Goal: Information Seeking & Learning: Learn about a topic

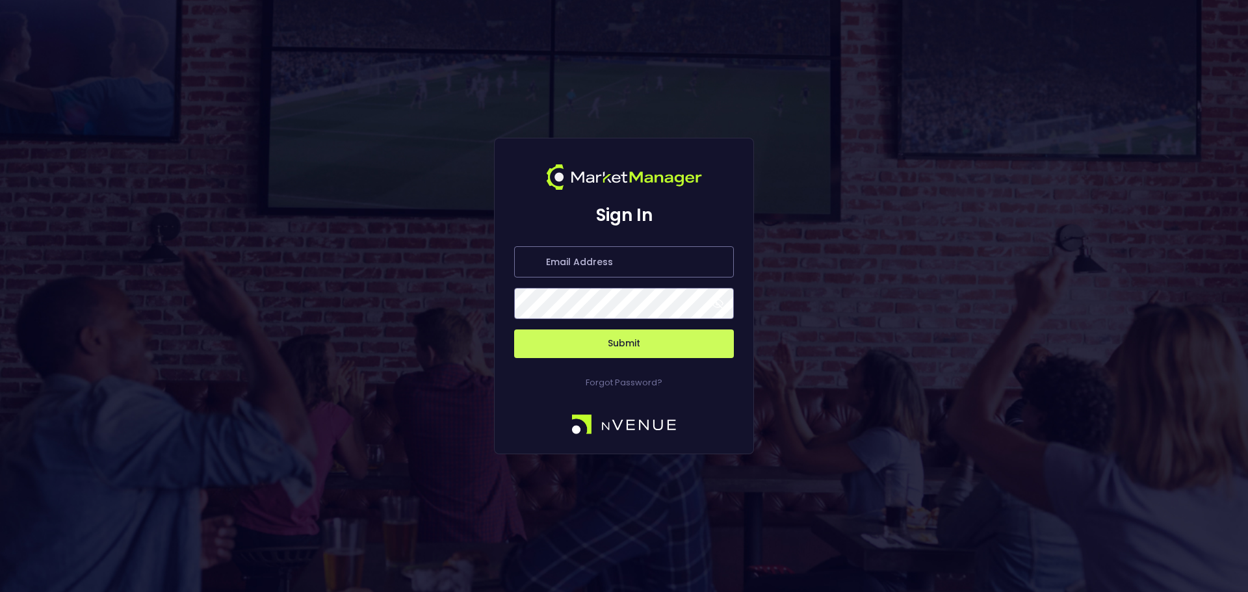
type input "[PERSON_NAME][EMAIL_ADDRESS][DOMAIN_NAME]"
click at [636, 351] on button "Submit" at bounding box center [624, 344] width 220 height 29
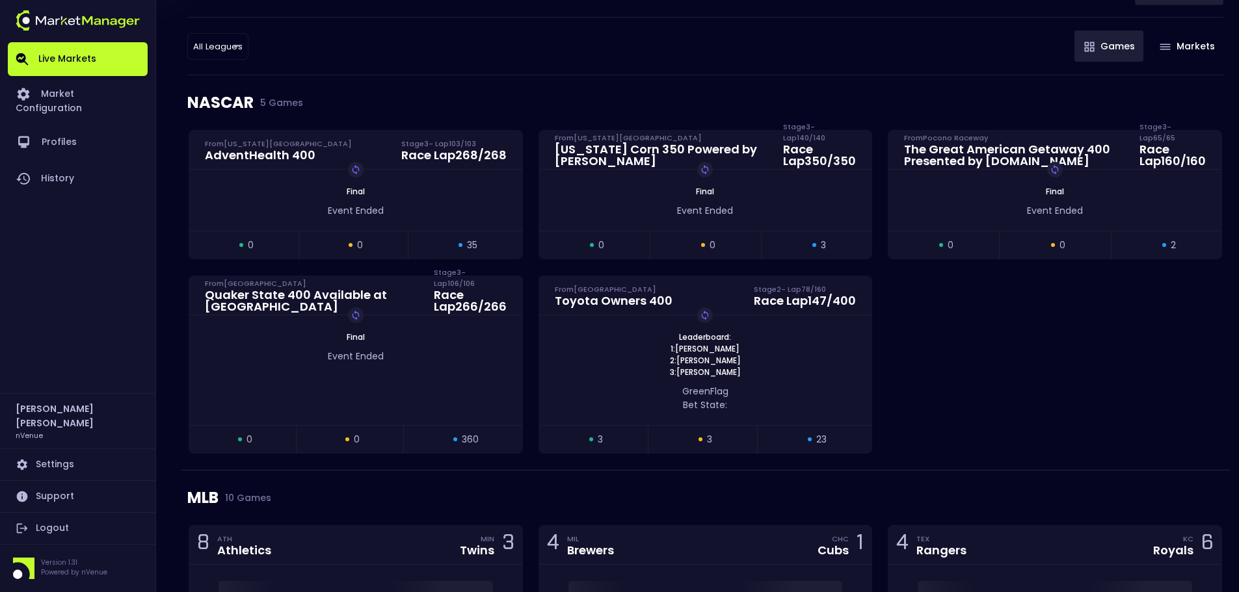
scroll to position [390, 0]
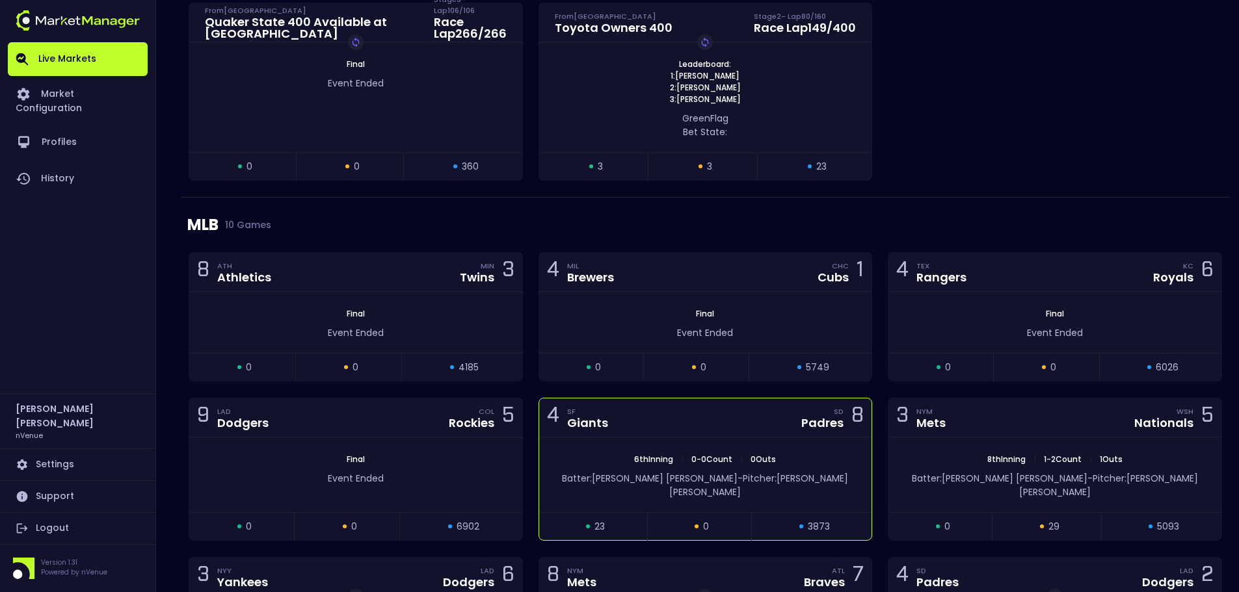
click at [727, 443] on div "6th Inning | 0 - 0 Count | 0 Outs Batter: [PERSON_NAME] [PERSON_NAME]: [PERSON_…" at bounding box center [705, 475] width 333 height 75
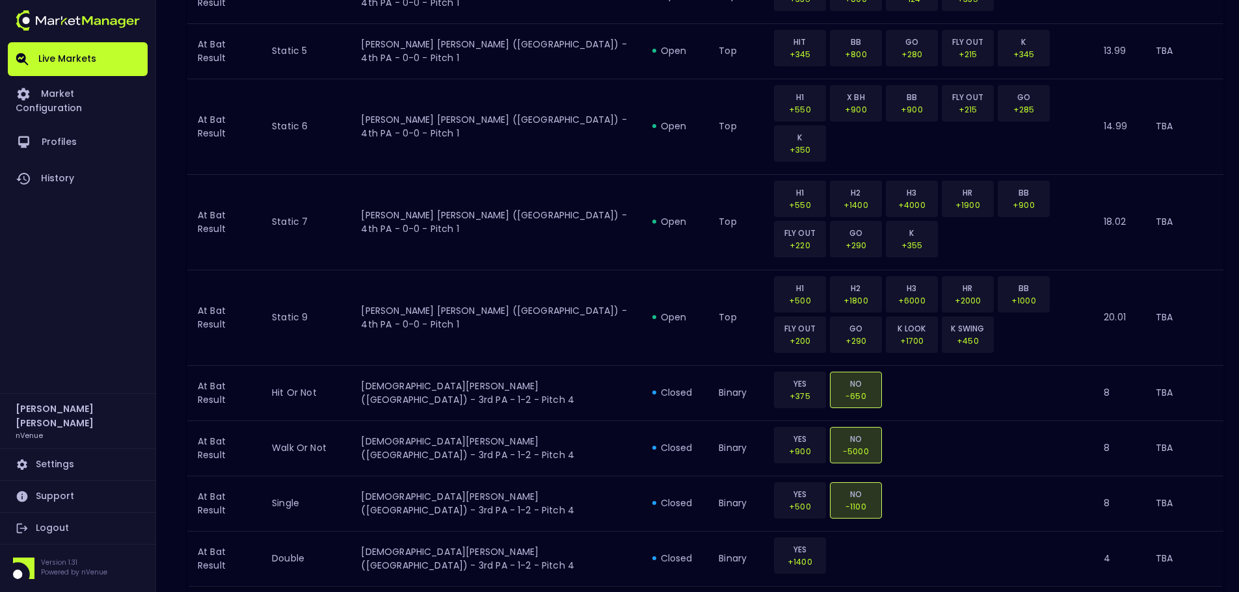
scroll to position [1410, 0]
click at [1203, 592] on icon "Go to next page" at bounding box center [1209, 602] width 16 height 16
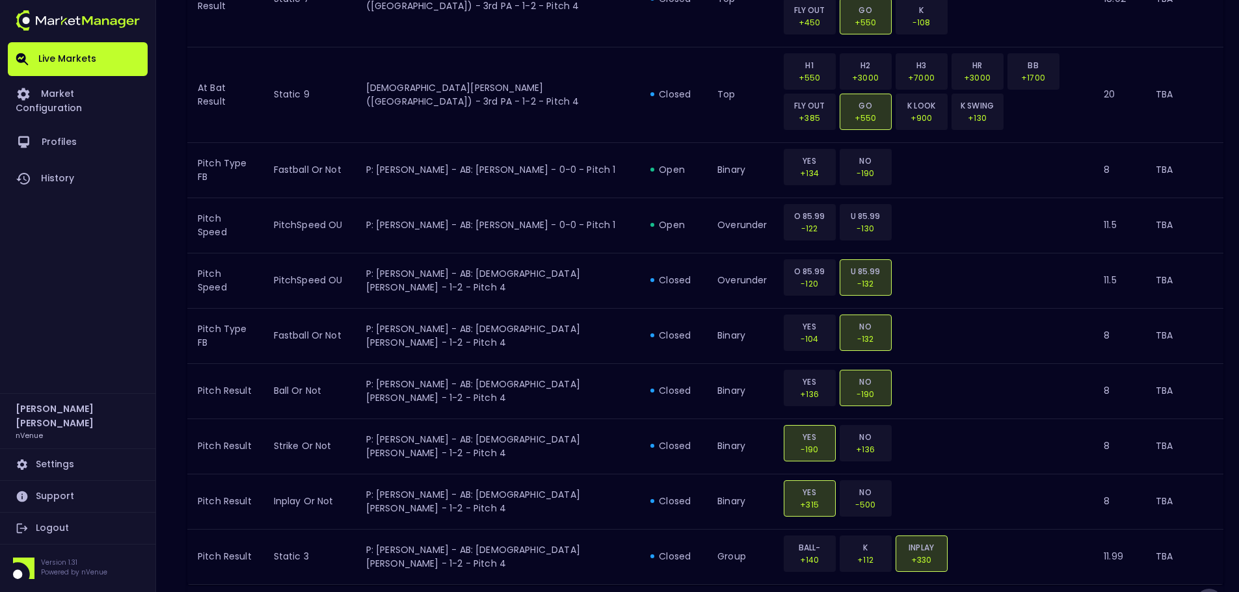
click at [1202, 592] on icon "Go to next page" at bounding box center [1209, 602] width 16 height 16
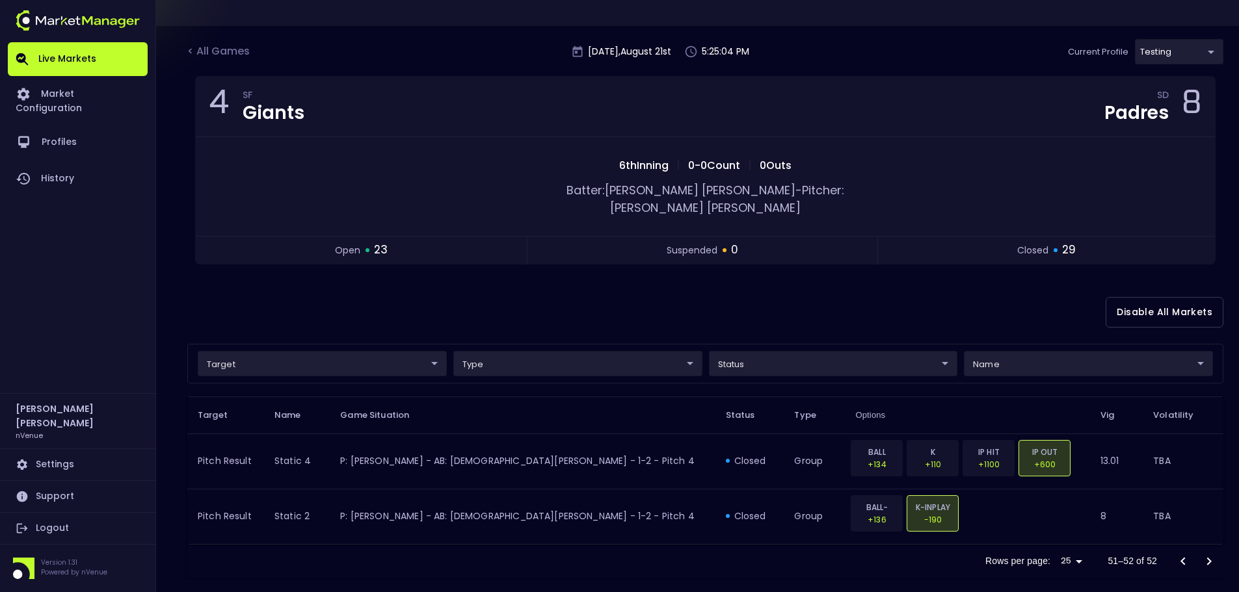
click at [1179, 554] on icon "Go to previous page" at bounding box center [1183, 562] width 16 height 16
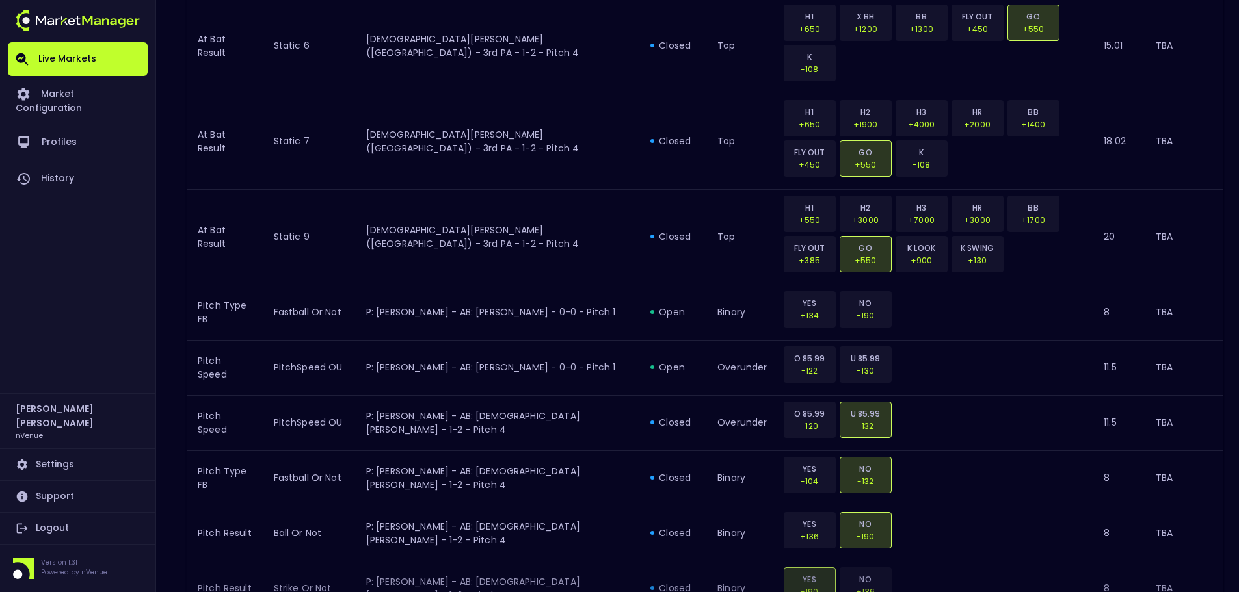
scroll to position [1410, 0]
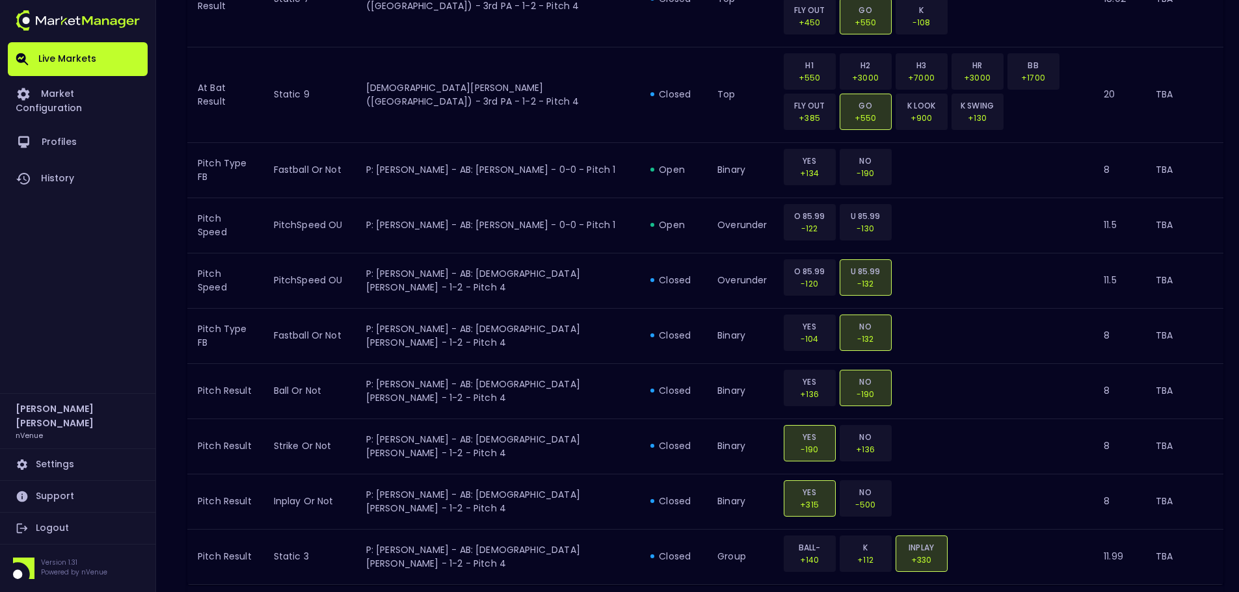
click at [1185, 592] on icon "Go to previous page" at bounding box center [1183, 602] width 16 height 16
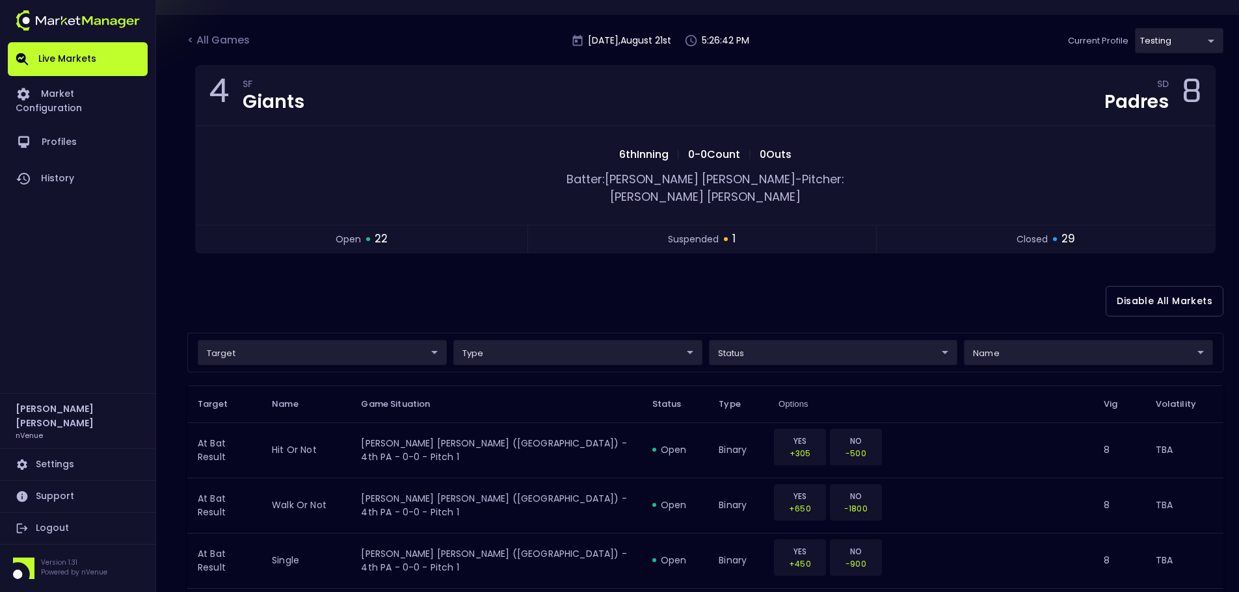
scroll to position [65, 0]
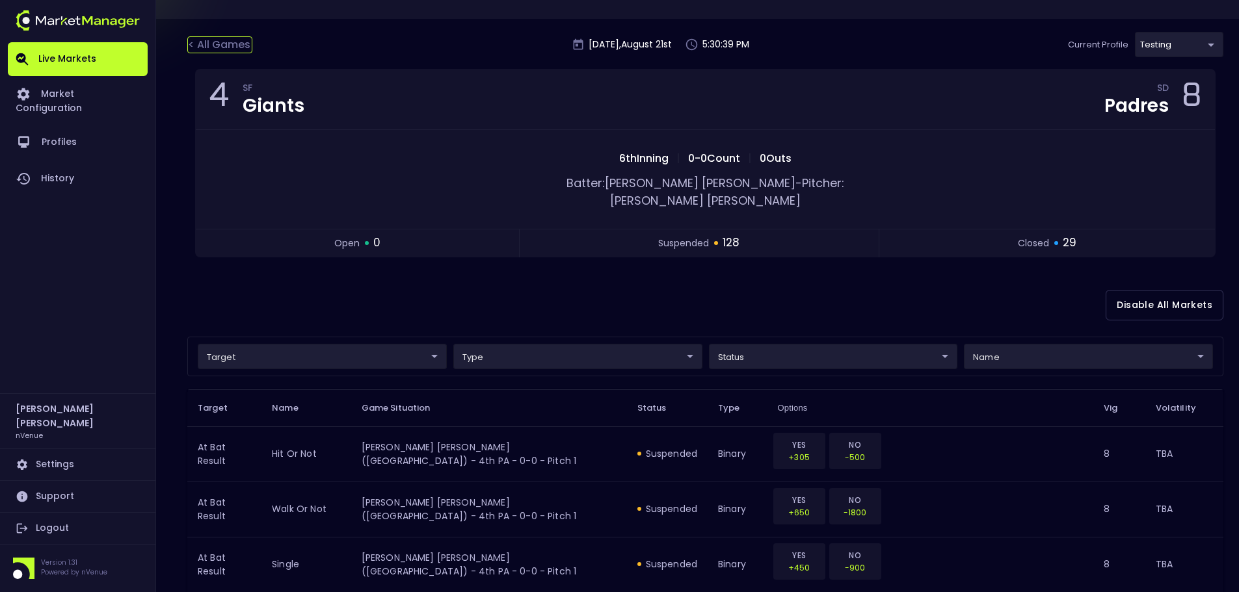
click at [234, 48] on div "< All Games" at bounding box center [219, 44] width 65 height 17
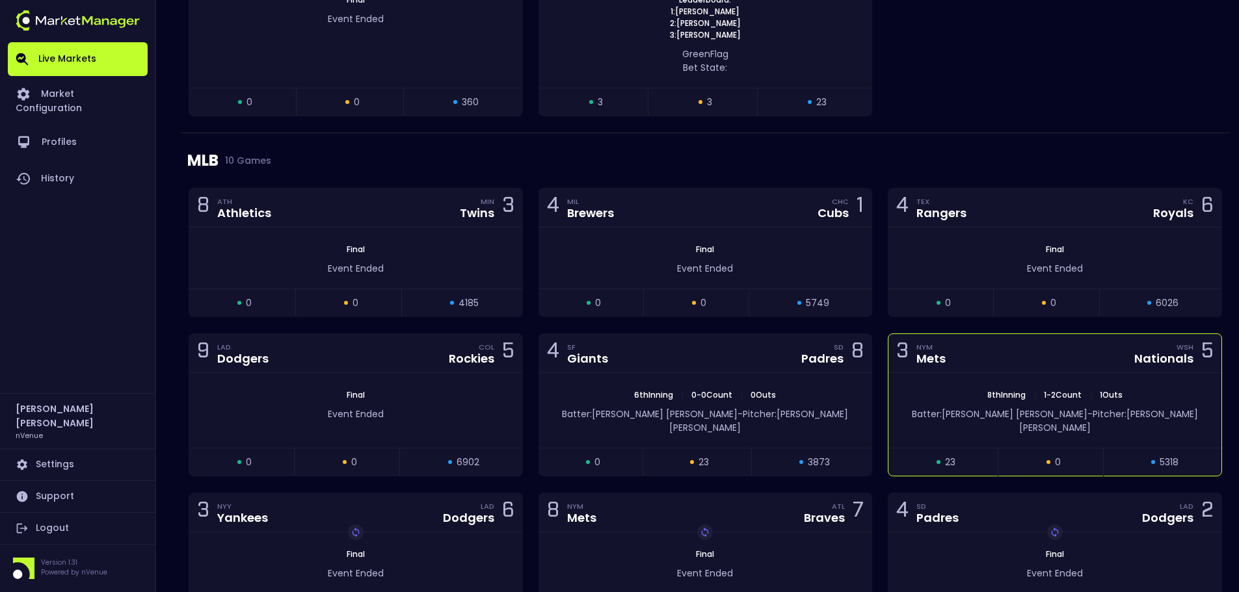
scroll to position [455, 0]
click at [1013, 361] on div "3 NYM Mets WSH Nationals 5" at bounding box center [1054, 353] width 333 height 39
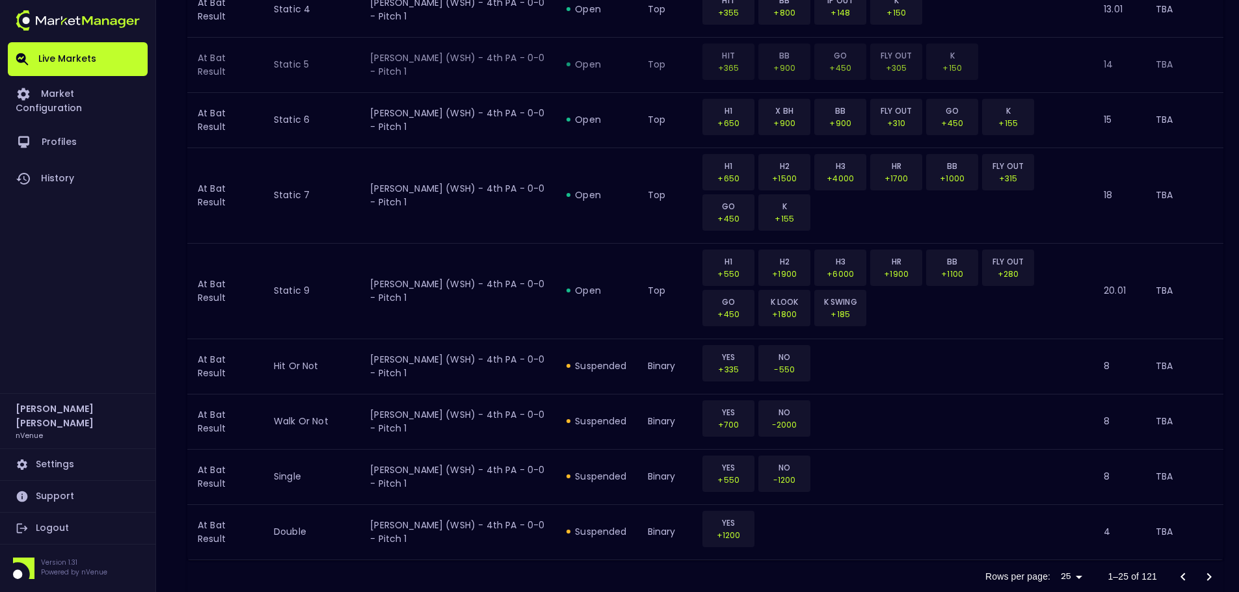
scroll to position [1410, 0]
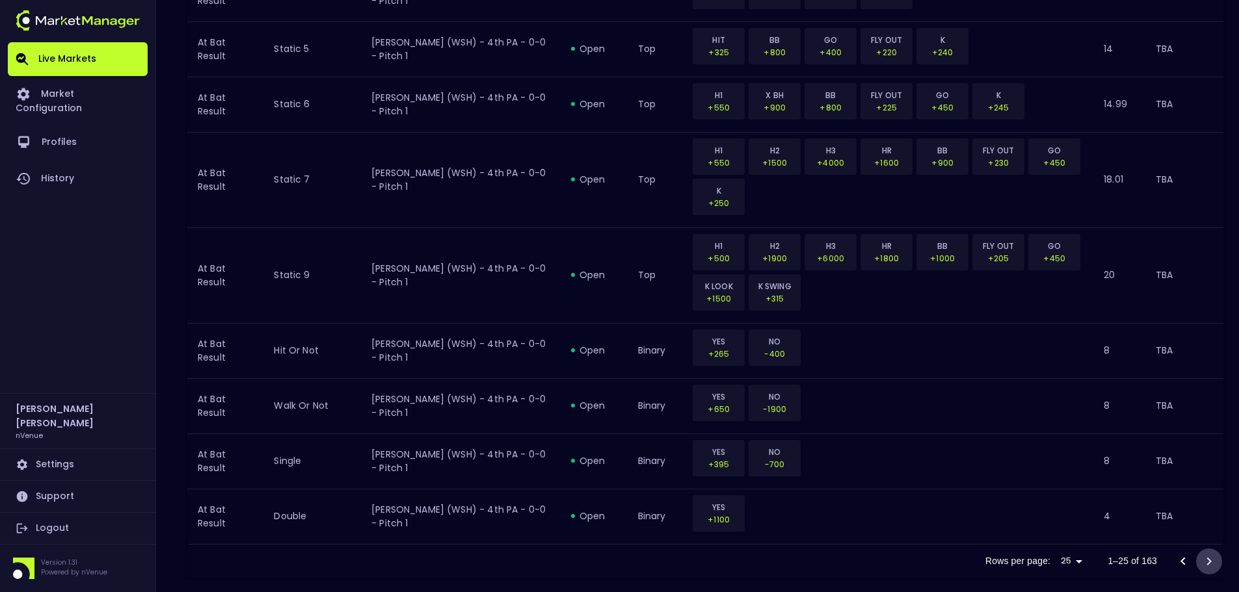
click at [1205, 554] on icon "Go to next page" at bounding box center [1209, 562] width 16 height 16
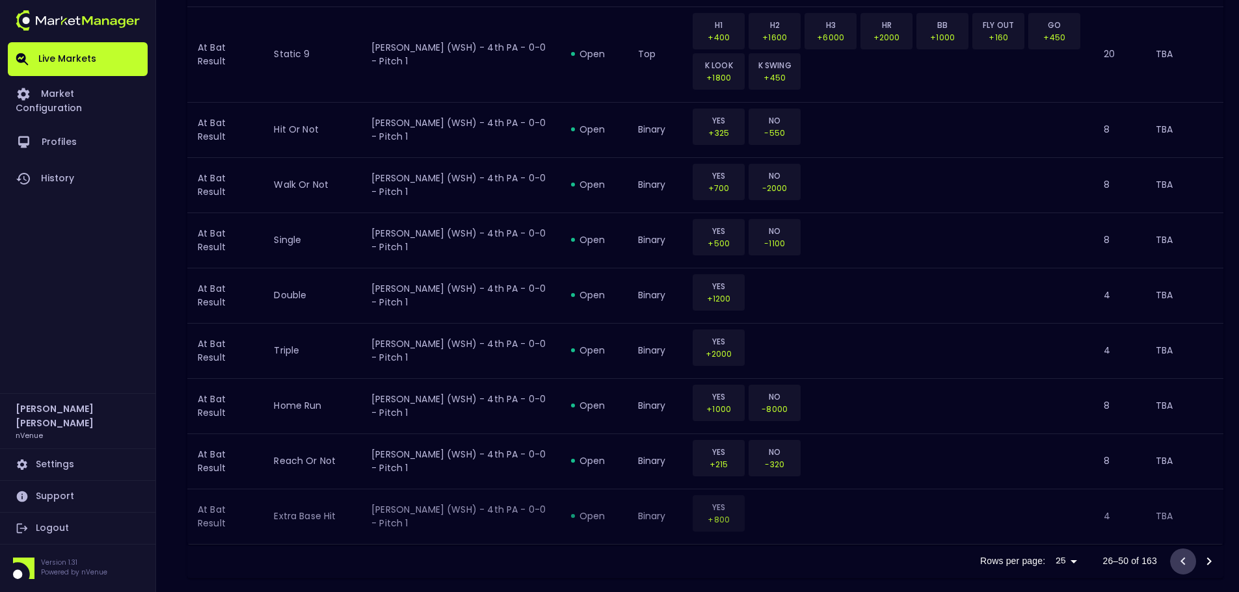
click at [1175, 549] on button "Go to previous page" at bounding box center [1183, 562] width 26 height 26
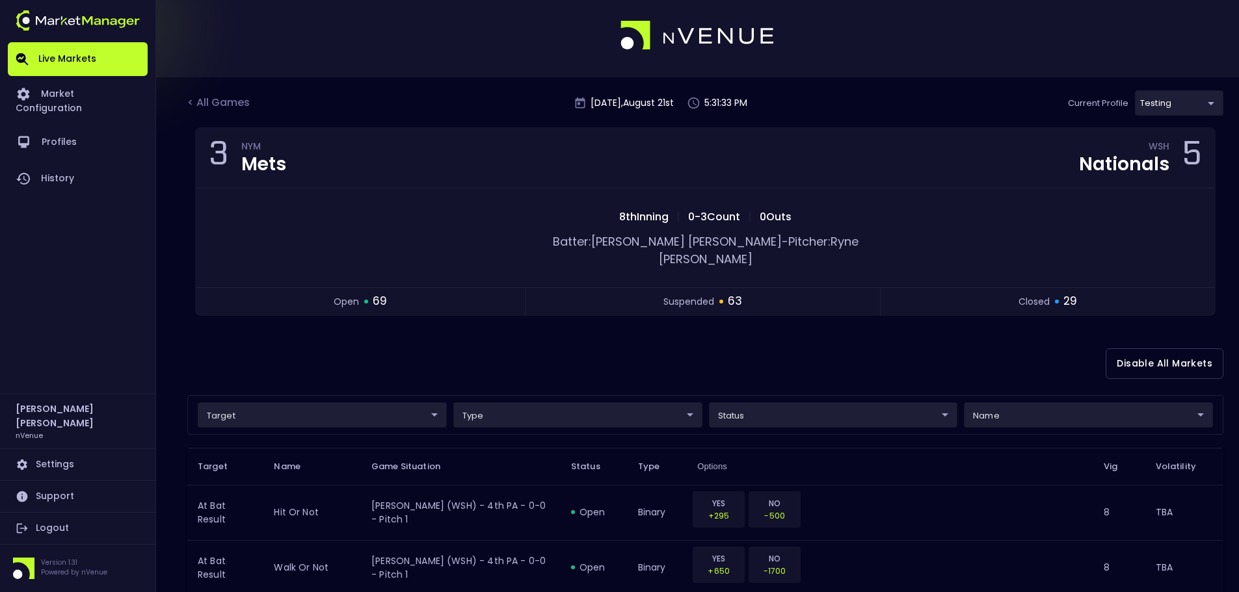
scroll to position [0, 0]
